Goal: Information Seeking & Learning: Learn about a topic

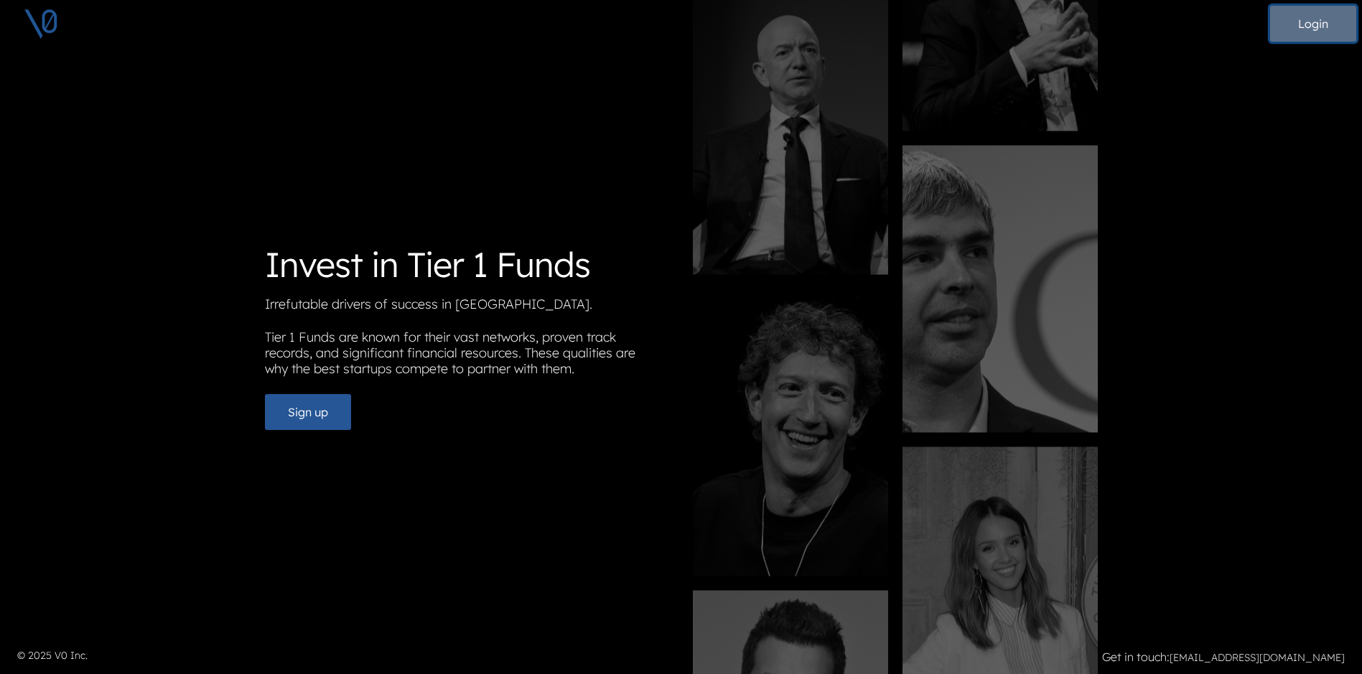
click at [1337, 23] on button "Login" at bounding box center [1313, 24] width 86 height 36
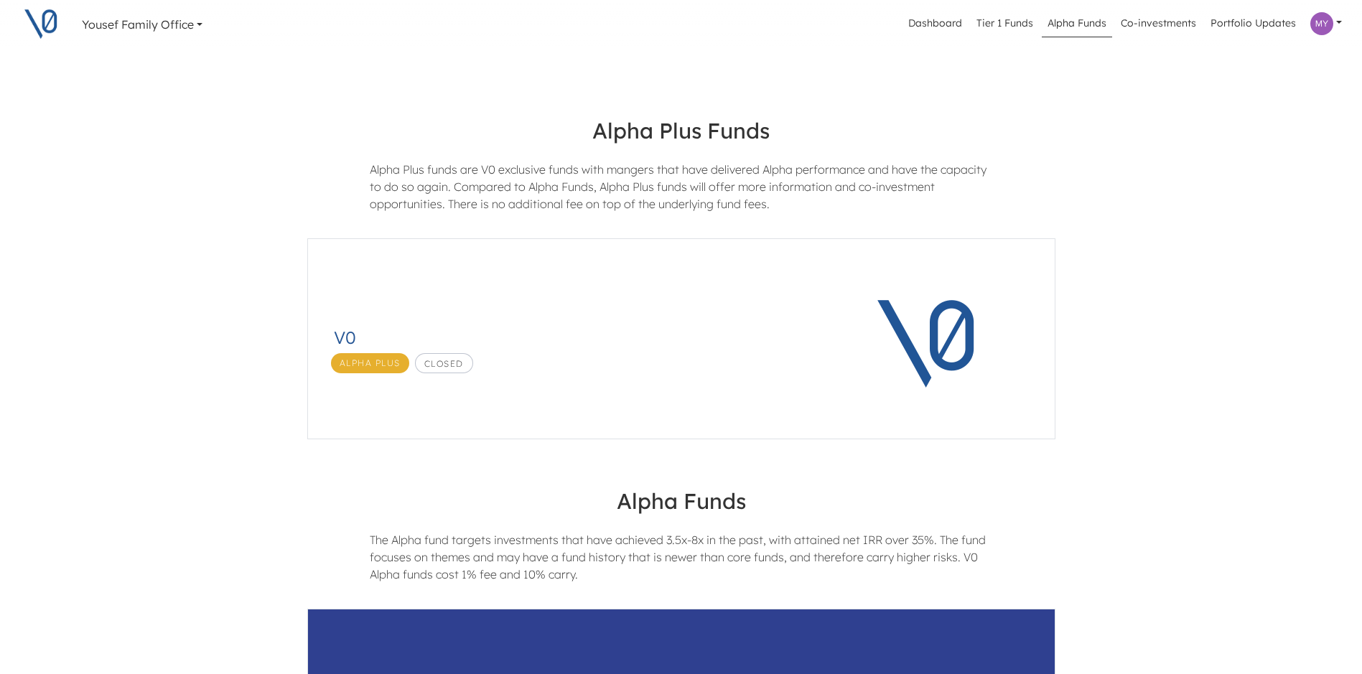
scroll to position [72, 0]
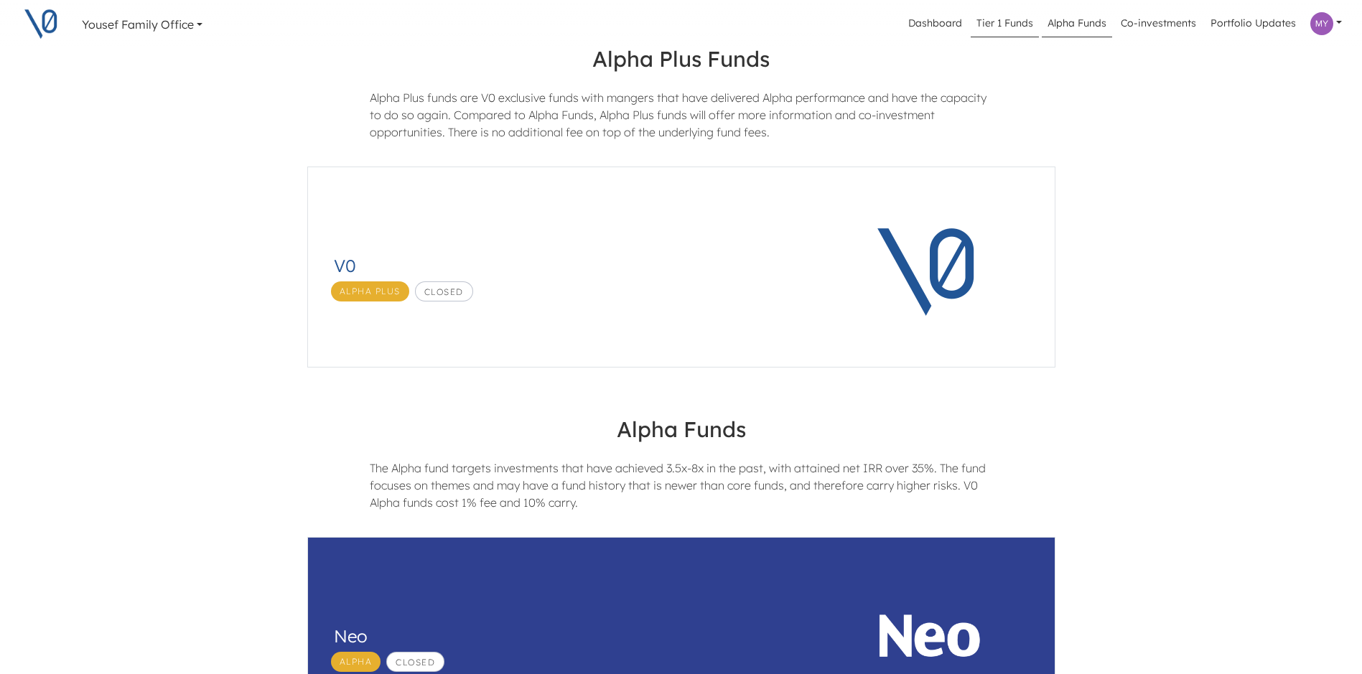
click at [1000, 14] on link "Tier 1 Funds" at bounding box center [1005, 23] width 68 height 27
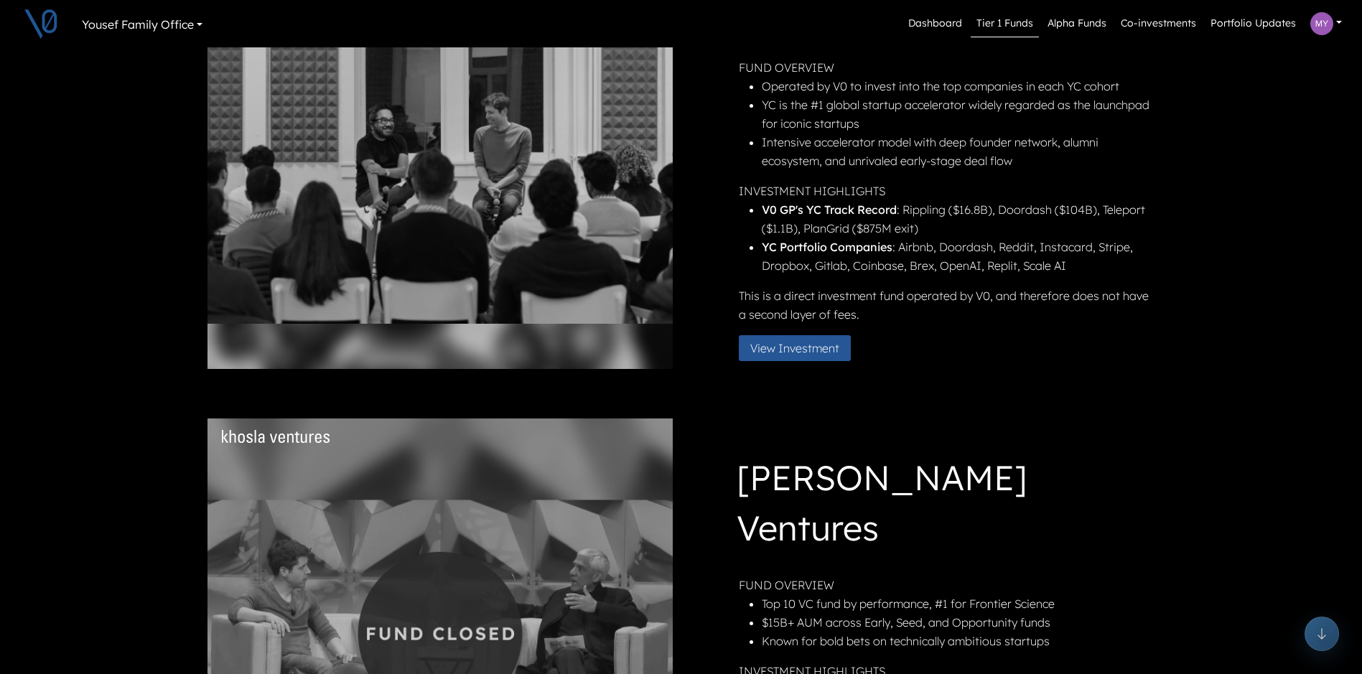
scroll to position [144, 0]
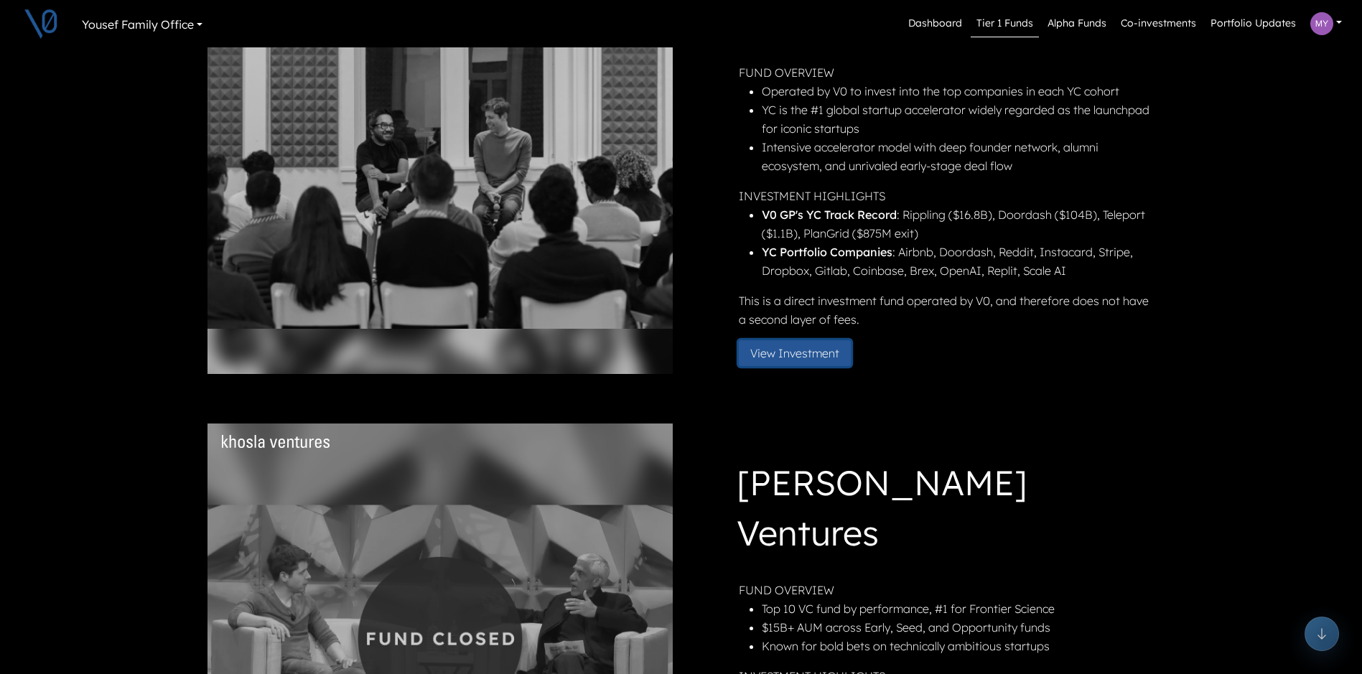
click at [778, 354] on button "View Investment" at bounding box center [795, 353] width 112 height 26
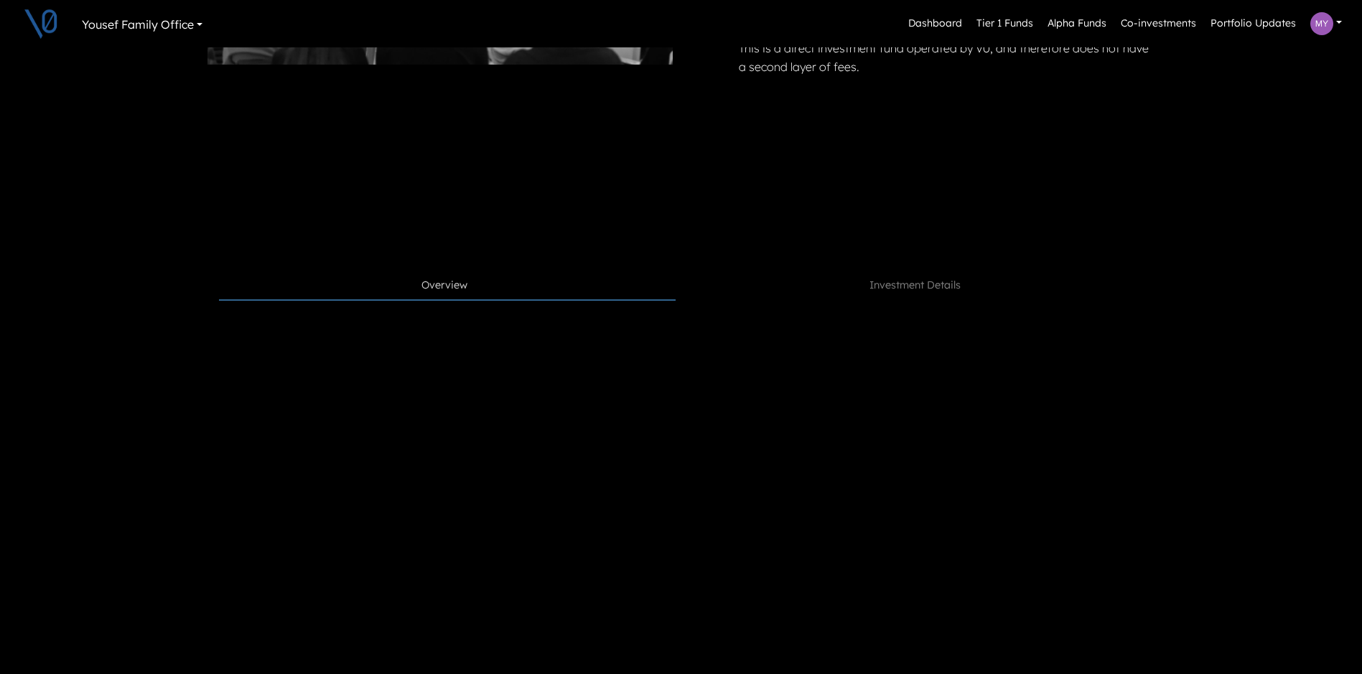
scroll to position [199, 0]
